Goal: Task Accomplishment & Management: Manage account settings

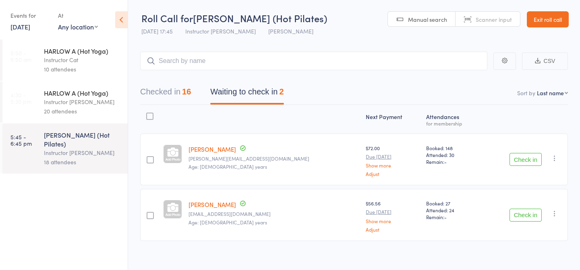
click at [556, 25] on link "Exit roll call" at bounding box center [548, 19] width 42 height 16
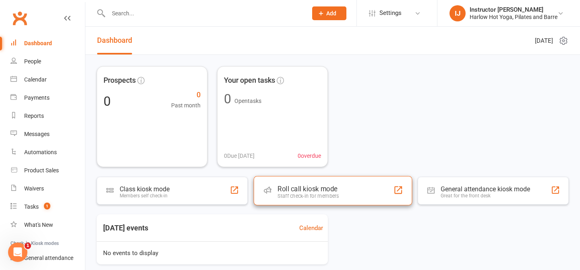
click at [302, 195] on div "Staff check-in for members" at bounding box center [308, 196] width 61 height 6
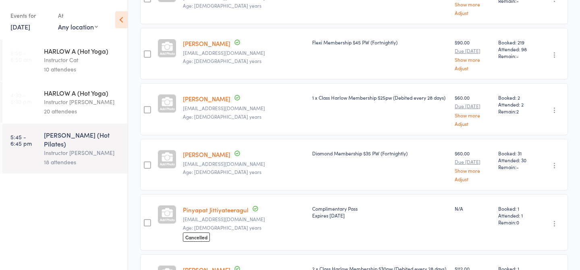
scroll to position [384, 0]
click at [236, 205] on link "Pinyapat Jittiyateeragul" at bounding box center [216, 208] width 66 height 8
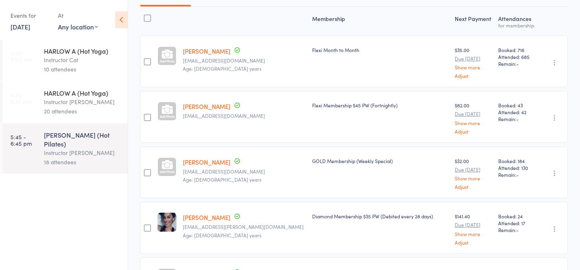
scroll to position [0, 0]
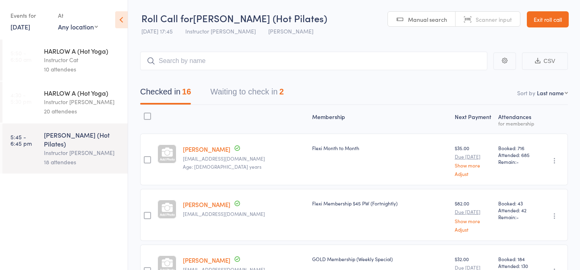
click at [243, 92] on button "Waiting to check in 2" at bounding box center [246, 93] width 73 height 21
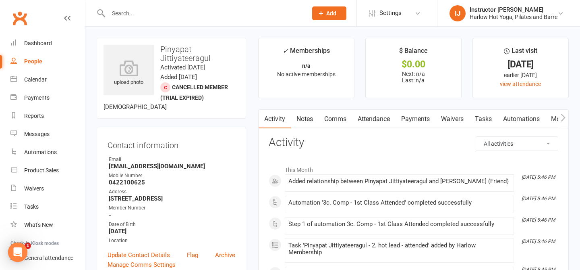
click at [303, 119] on link "Notes" at bounding box center [305, 119] width 28 height 19
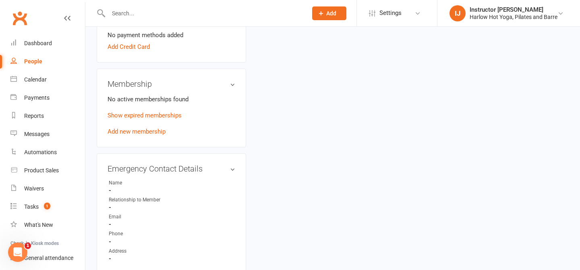
scroll to position [291, 0]
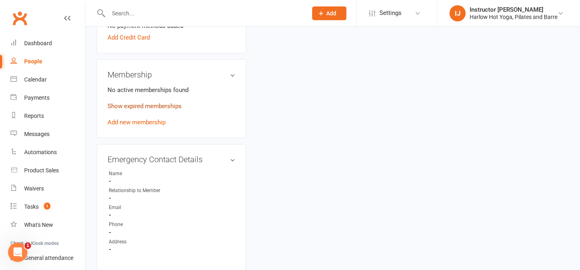
click at [168, 110] on link "Show expired memberships" at bounding box center [145, 105] width 74 height 7
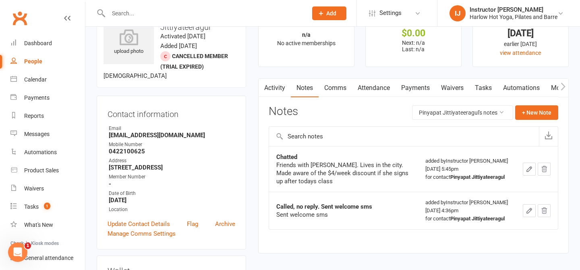
scroll to position [0, 0]
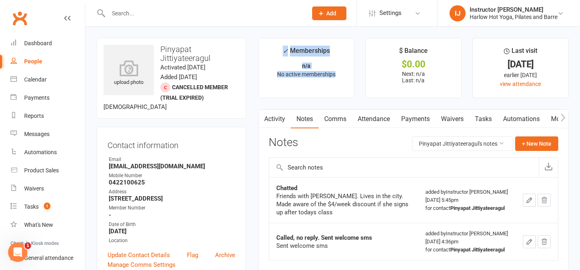
drag, startPoint x: 336, startPoint y: 75, endPoint x: 283, endPoint y: 50, distance: 58.0
click at [283, 50] on li "✓ Memberships n/a No active memberships" at bounding box center [306, 68] width 96 height 60
click at [270, 66] on p "n/a" at bounding box center [306, 65] width 81 height 6
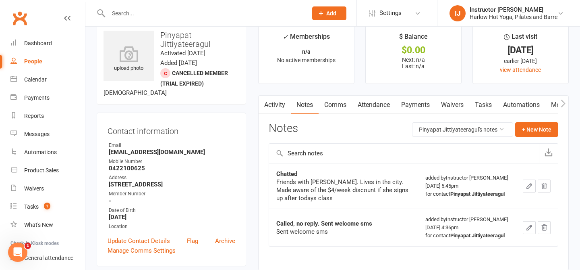
scroll to position [16, 0]
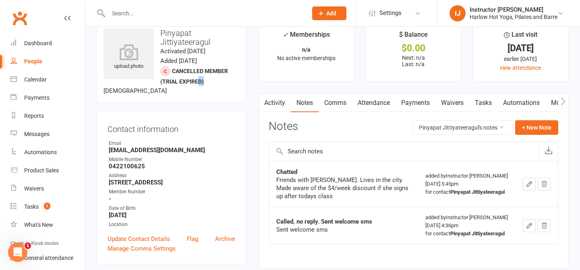
drag, startPoint x: 204, startPoint y: 79, endPoint x: 199, endPoint y: 76, distance: 5.9
click at [199, 76] on div "upload photo Pinyapat Jittiyateeragul Activated 12 August, 2025 Added 12 August…" at bounding box center [171, 62] width 149 height 81
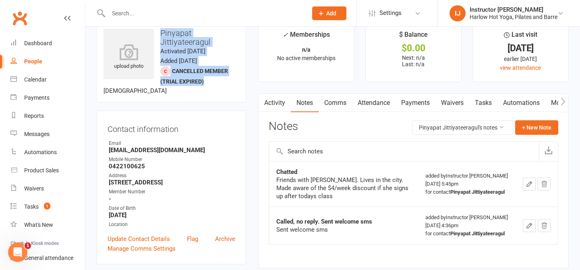
drag, startPoint x: 210, startPoint y: 81, endPoint x: 160, endPoint y: 33, distance: 69.2
click at [160, 33] on div "upload photo Pinyapat Jittiyateeragul Activated 12 August, 2025 Added 12 August…" at bounding box center [171, 62] width 149 height 81
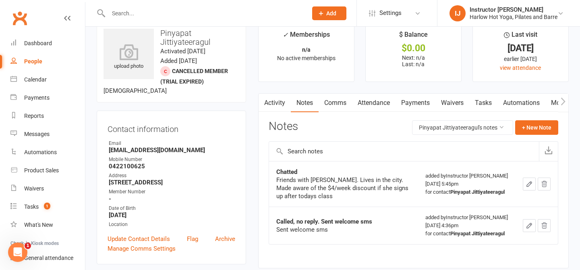
click at [197, 60] on time "Added 12 August, 2025" at bounding box center [178, 60] width 37 height 7
click at [47, 42] on div "Dashboard" at bounding box center [38, 43] width 28 height 6
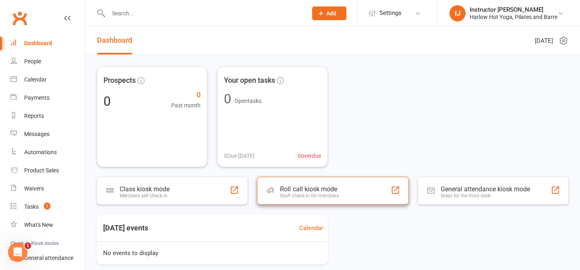
click at [334, 188] on div "Roll call kiosk mode" at bounding box center [309, 189] width 59 height 8
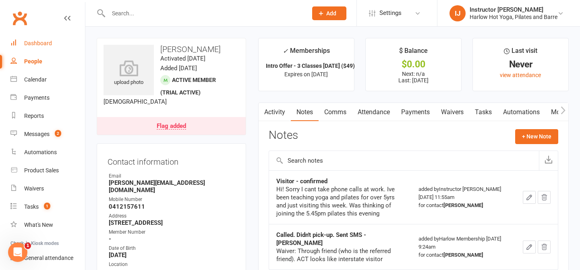
click at [46, 41] on div "Dashboard" at bounding box center [38, 43] width 28 height 6
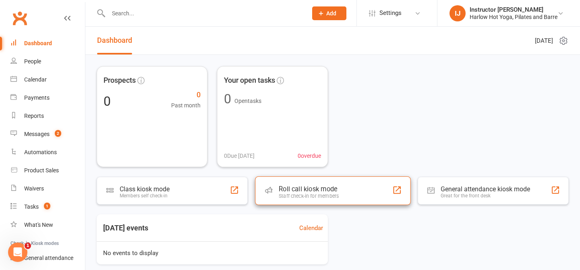
click at [300, 183] on div "Roll call kiosk mode Staff check-in for members" at bounding box center [333, 190] width 156 height 29
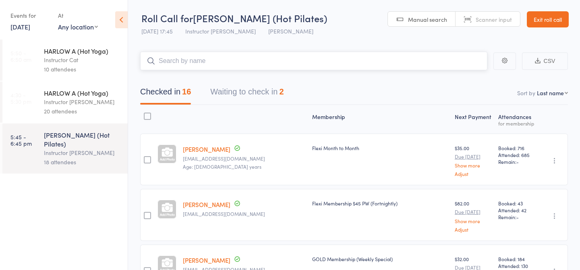
click at [216, 95] on button "Waiting to check in 2" at bounding box center [246, 93] width 73 height 21
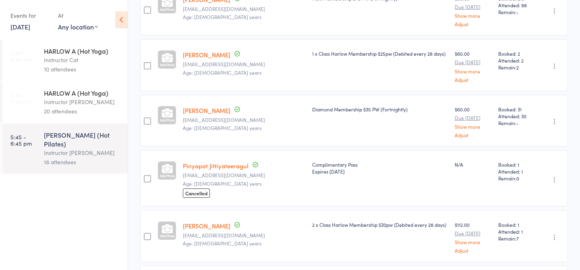
scroll to position [433, 0]
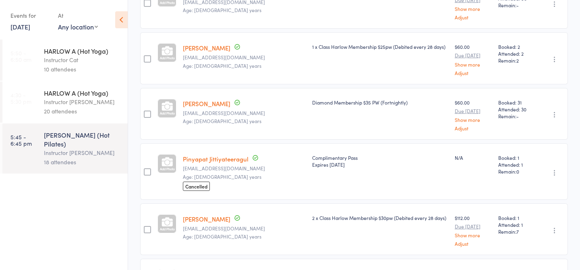
click at [232, 157] on link "Pinyapat Jittiyateeragul" at bounding box center [216, 158] width 66 height 8
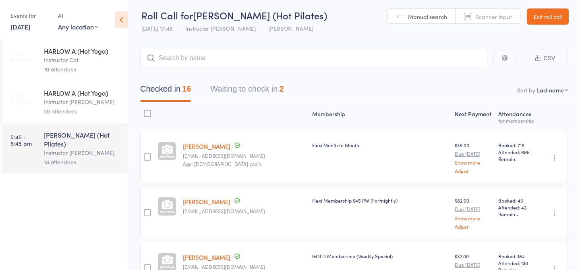
scroll to position [0, 0]
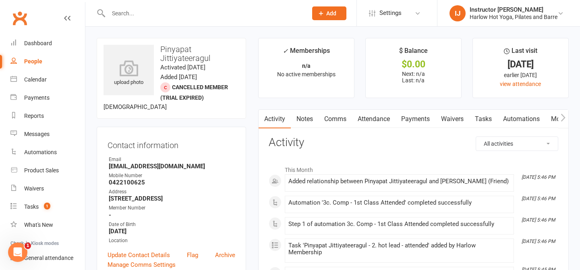
click at [306, 120] on link "Notes" at bounding box center [305, 119] width 28 height 19
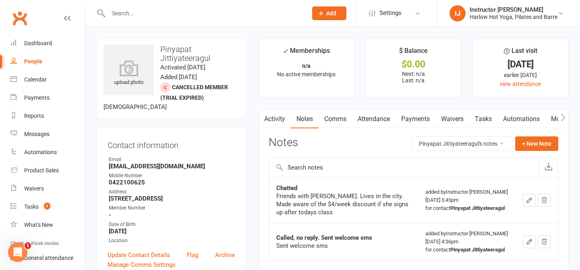
click at [274, 119] on link "Activity" at bounding box center [275, 119] width 32 height 19
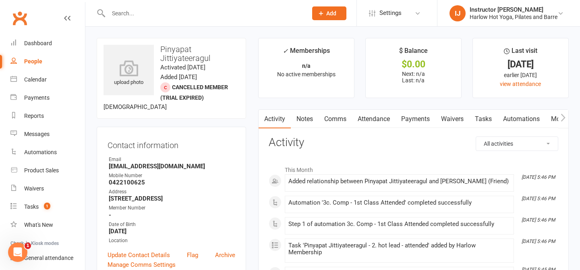
click at [309, 124] on link "Notes" at bounding box center [305, 119] width 28 height 19
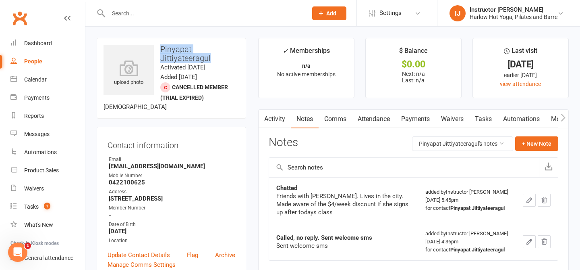
drag, startPoint x: 210, startPoint y: 58, endPoint x: 159, endPoint y: 46, distance: 52.4
click at [159, 46] on h3 "Pinyapat Jittiyateeragul" at bounding box center [172, 54] width 136 height 18
click at [227, 58] on h3 "Pinyapat Jittiyateeragul" at bounding box center [172, 54] width 136 height 18
click at [528, 145] on button "+ New Note" at bounding box center [536, 143] width 43 height 15
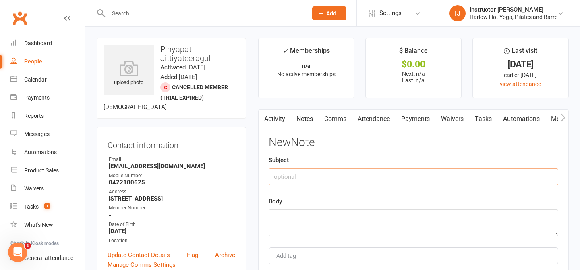
click at [304, 178] on input "text" at bounding box center [414, 176] width 290 height 17
type input "Offered membership"
click at [298, 214] on textarea at bounding box center [414, 222] width 290 height 27
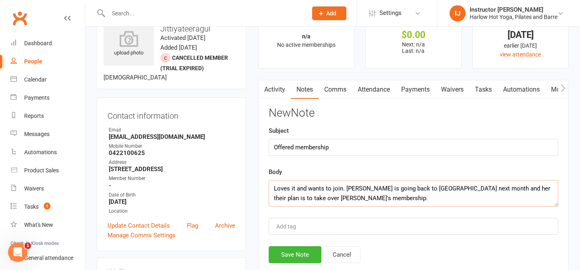
scroll to position [53, 0]
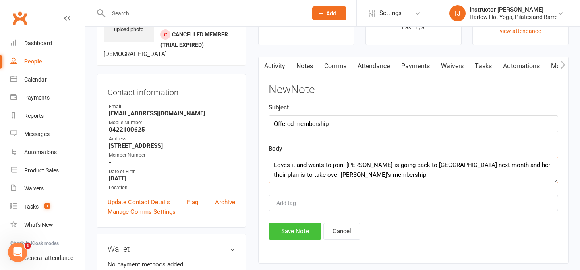
type textarea "Loves it and wants to join. Ettie is going back to Thailand next month and her …"
click at [296, 234] on button "Save Note" at bounding box center [295, 230] width 53 height 17
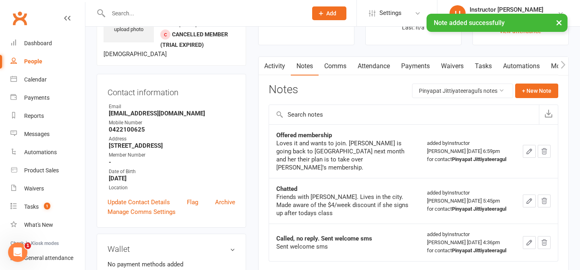
click at [524, 151] on button "button" at bounding box center [529, 151] width 13 height 13
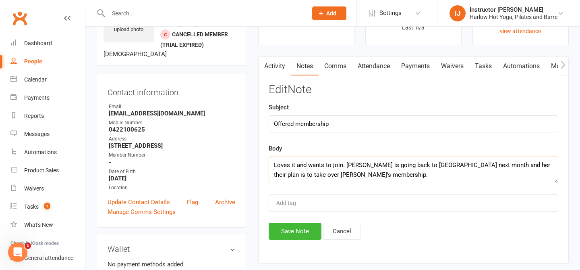
drag, startPoint x: 479, startPoint y: 164, endPoint x: 469, endPoint y: 164, distance: 9.3
click at [469, 164] on textarea "Loves it and wants to join. Ettie is going back to Thailand next month and her …" at bounding box center [414, 169] width 290 height 27
type textarea "Loves it and wants to join. Ettie is going back to Thailand next month and thei…"
click at [302, 233] on button "Save Note" at bounding box center [295, 230] width 53 height 17
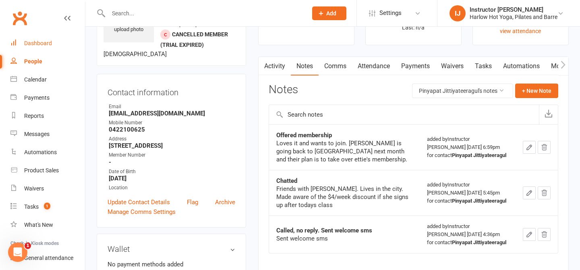
click at [35, 43] on div "Dashboard" at bounding box center [38, 43] width 28 height 6
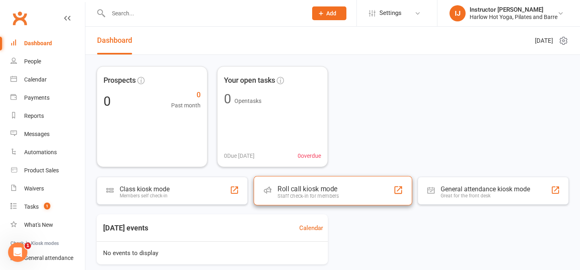
click at [309, 196] on div "Staff check-in for members" at bounding box center [308, 196] width 61 height 6
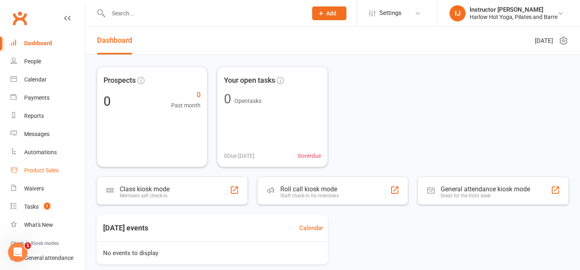
click at [31, 170] on div "Product Sales" at bounding box center [41, 170] width 35 height 6
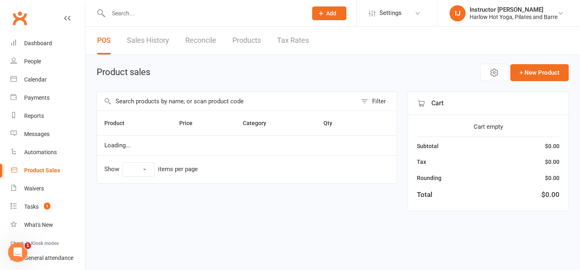
select select "10"
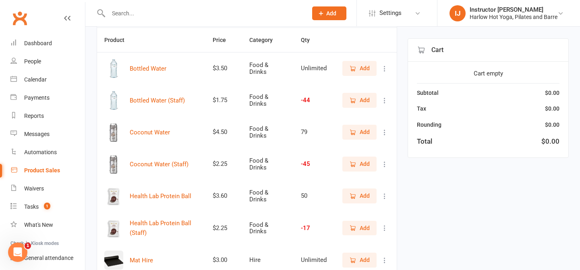
scroll to position [83, 0]
click at [354, 197] on icon "button" at bounding box center [353, 195] width 4 height 4
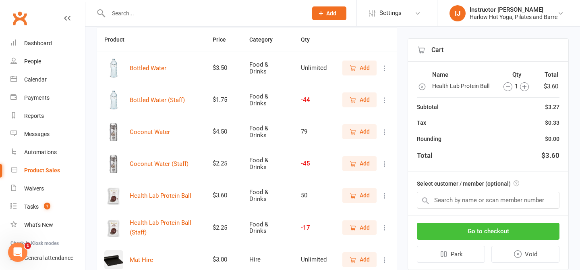
click at [510, 234] on button "Go to checkout" at bounding box center [488, 230] width 143 height 17
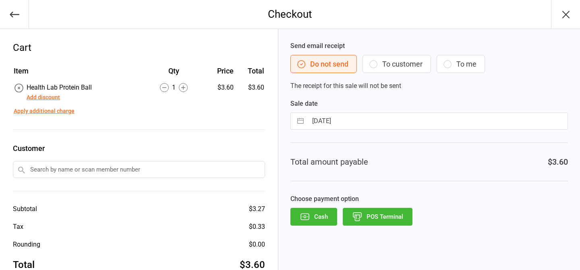
click at [390, 212] on button "POS Terminal" at bounding box center [378, 216] width 70 height 18
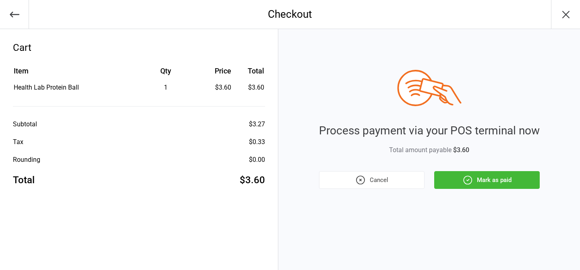
click at [484, 181] on button "Mark as paid" at bounding box center [487, 180] width 106 height 18
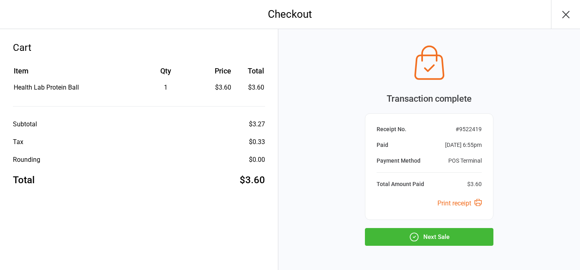
click at [457, 232] on button "Next Sale" at bounding box center [429, 237] width 129 height 18
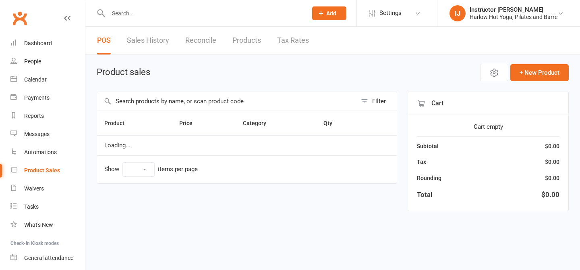
select select "10"
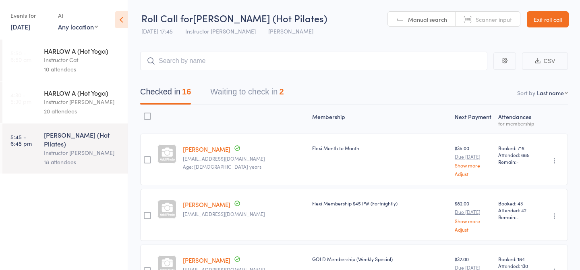
click at [25, 29] on link "[DATE]" at bounding box center [20, 26] width 20 height 9
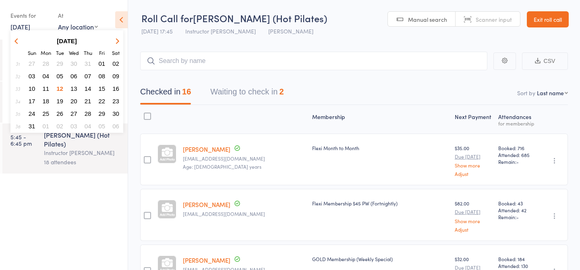
click at [76, 88] on span "13" at bounding box center [74, 88] width 7 height 7
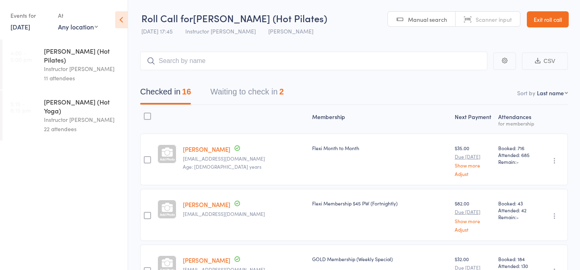
click at [68, 73] on div "11 attendees" at bounding box center [82, 77] width 77 height 9
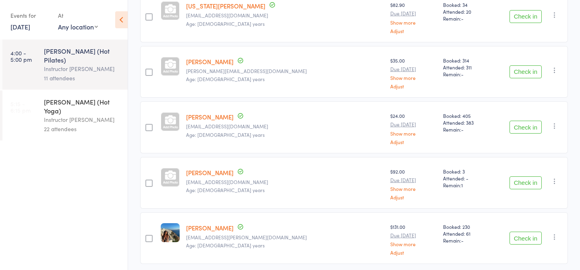
scroll to position [503, 0]
